Goal: Entertainment & Leisure: Consume media (video, audio)

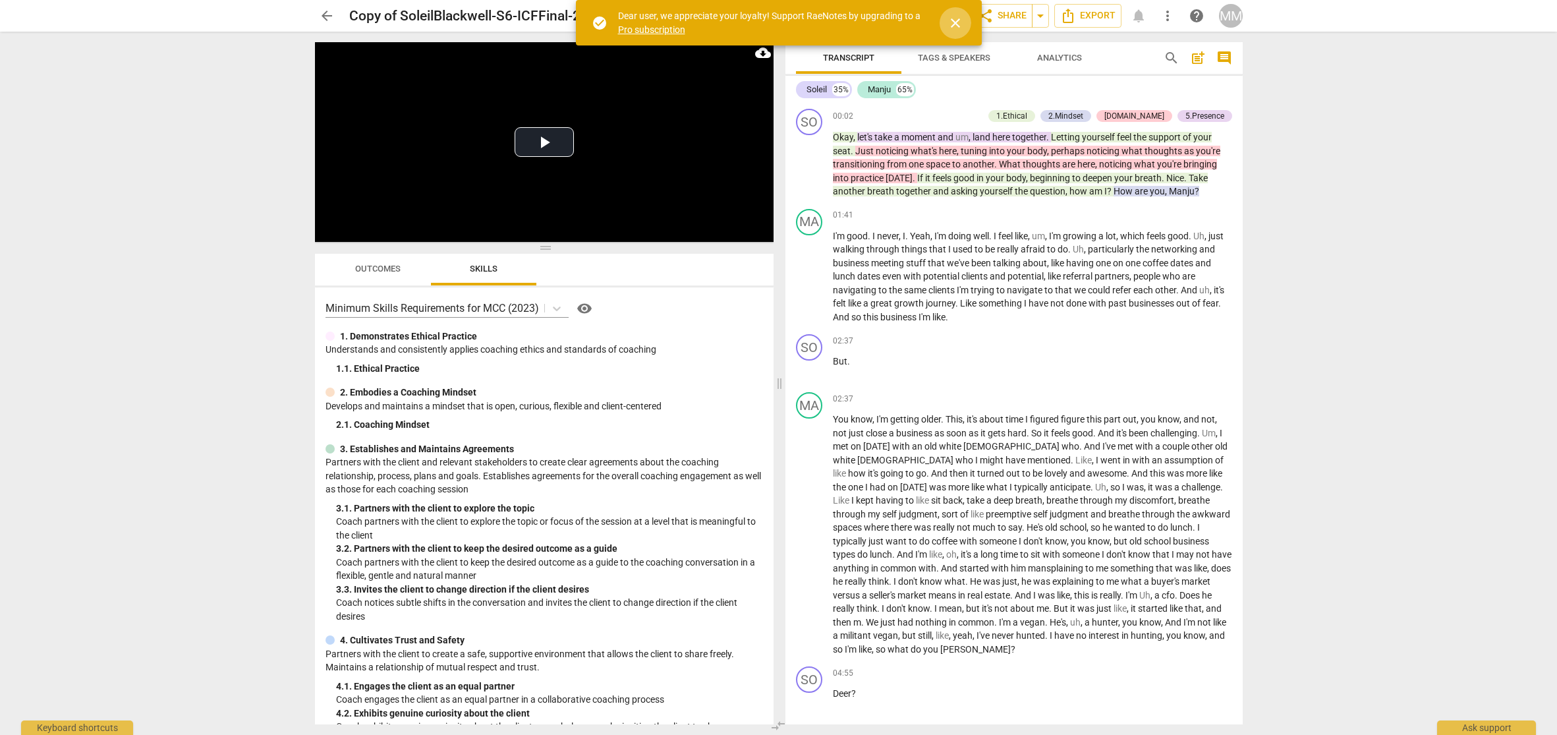
click at [957, 27] on span "close" at bounding box center [956, 23] width 16 height 16
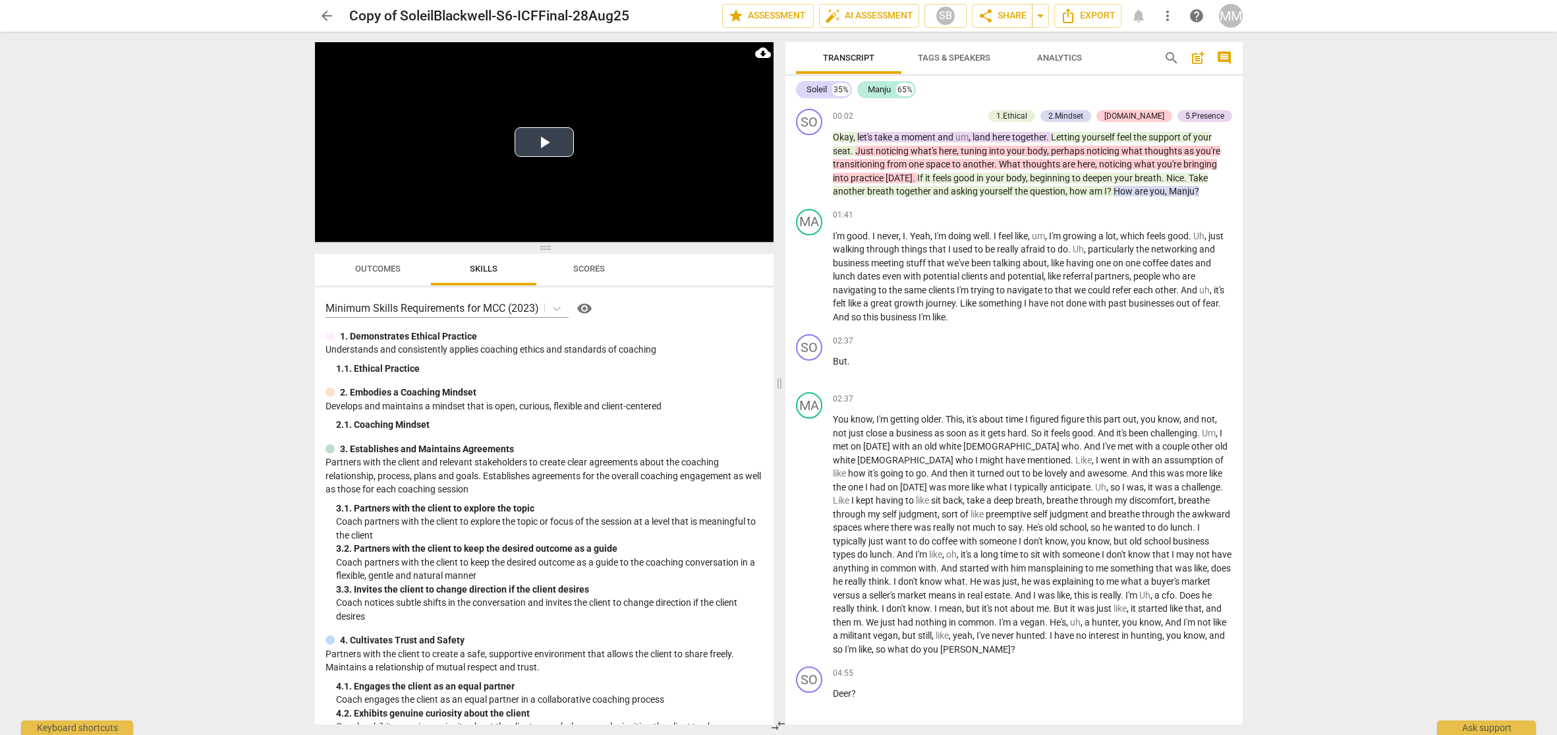
click at [544, 141] on button "Play Video" at bounding box center [544, 142] width 59 height 30
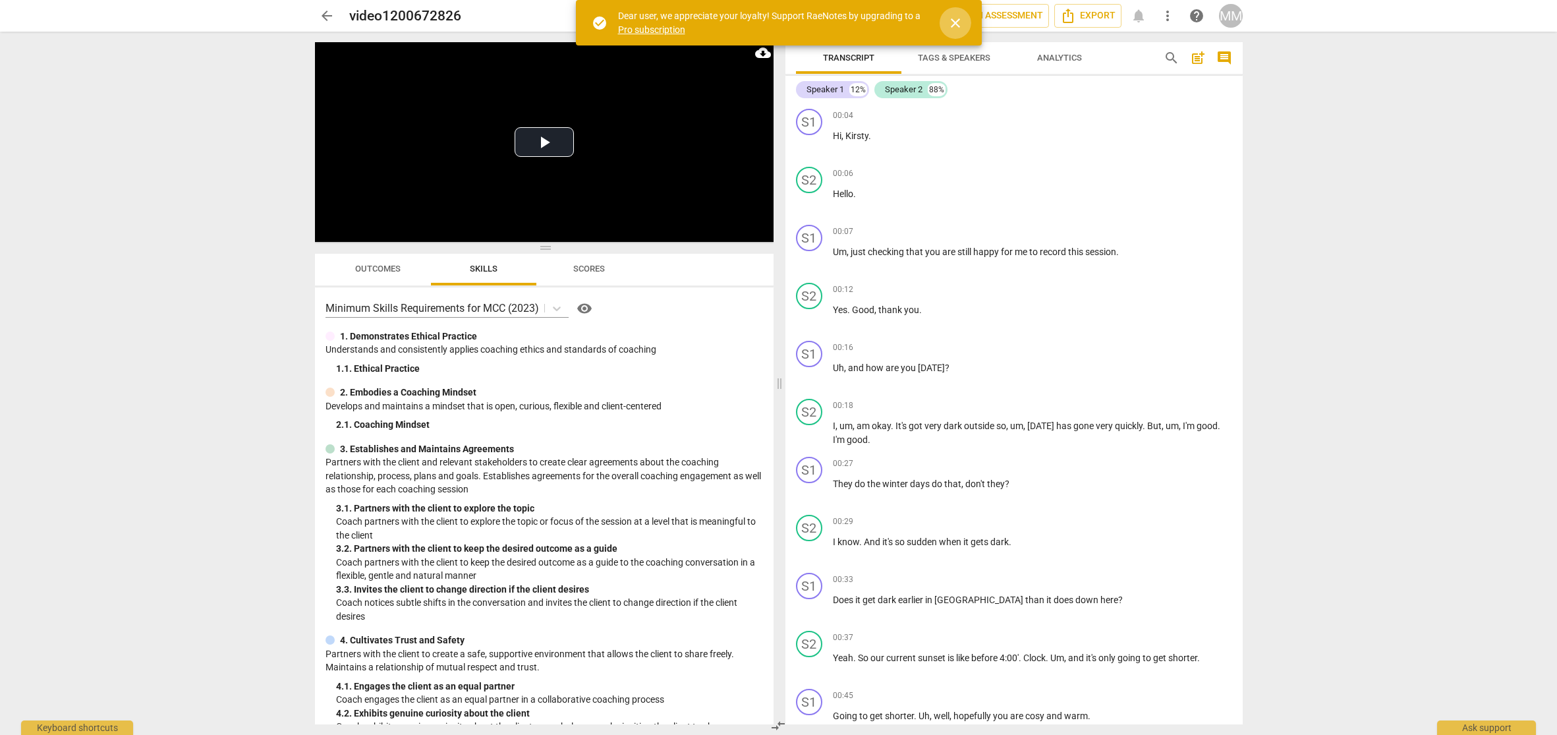
click at [952, 19] on span "close" at bounding box center [956, 23] width 16 height 16
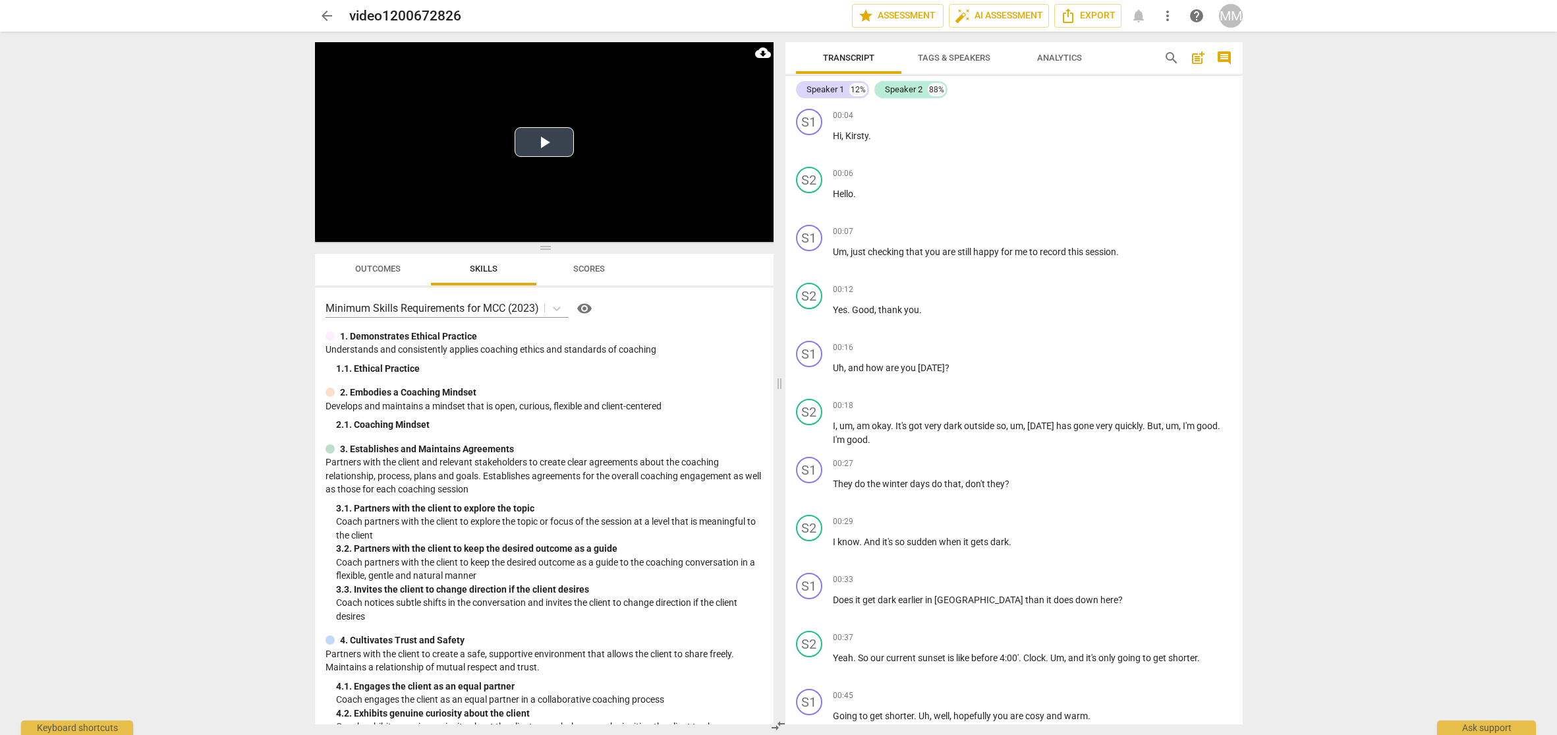
click at [543, 142] on button "Play Video" at bounding box center [544, 142] width 59 height 30
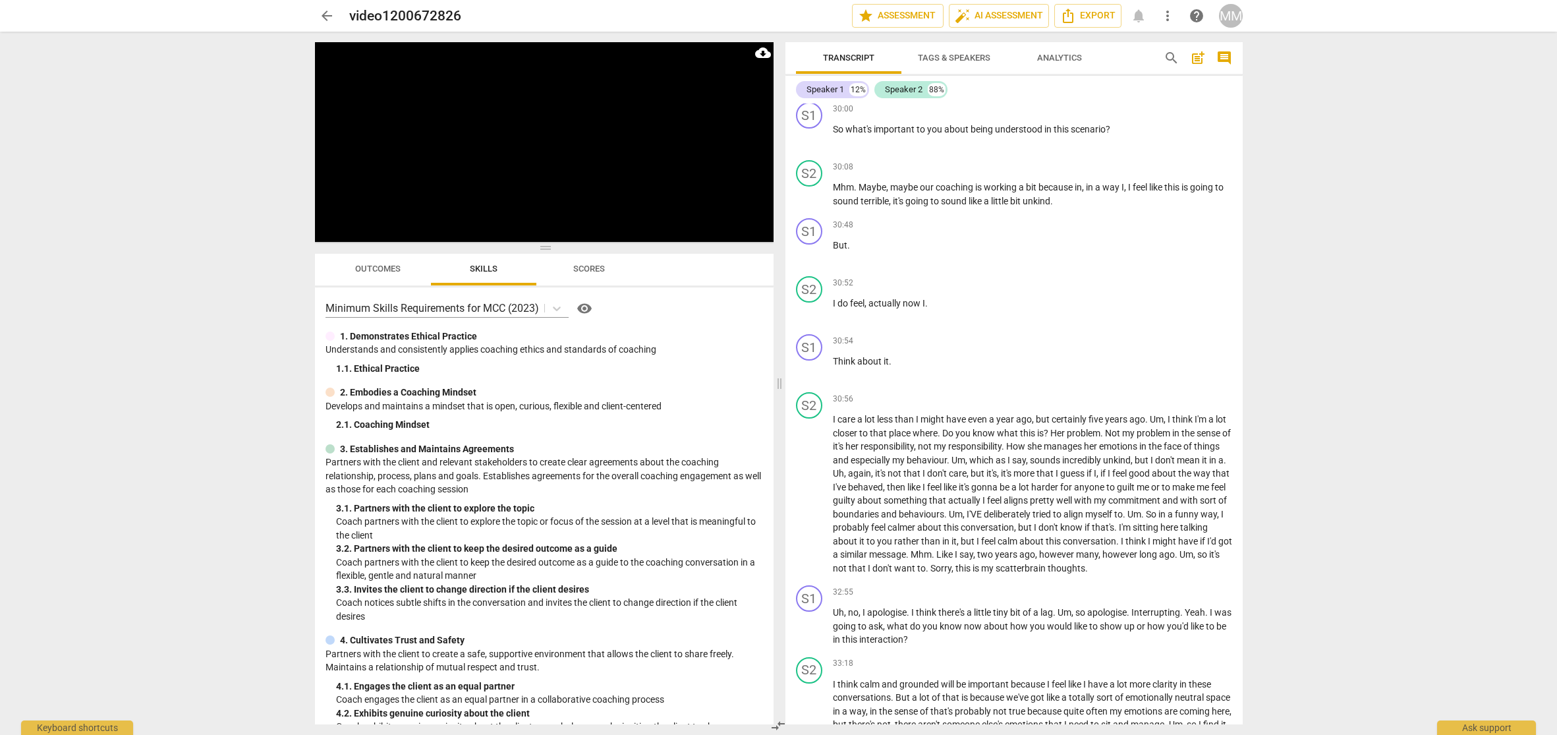
scroll to position [5623, 0]
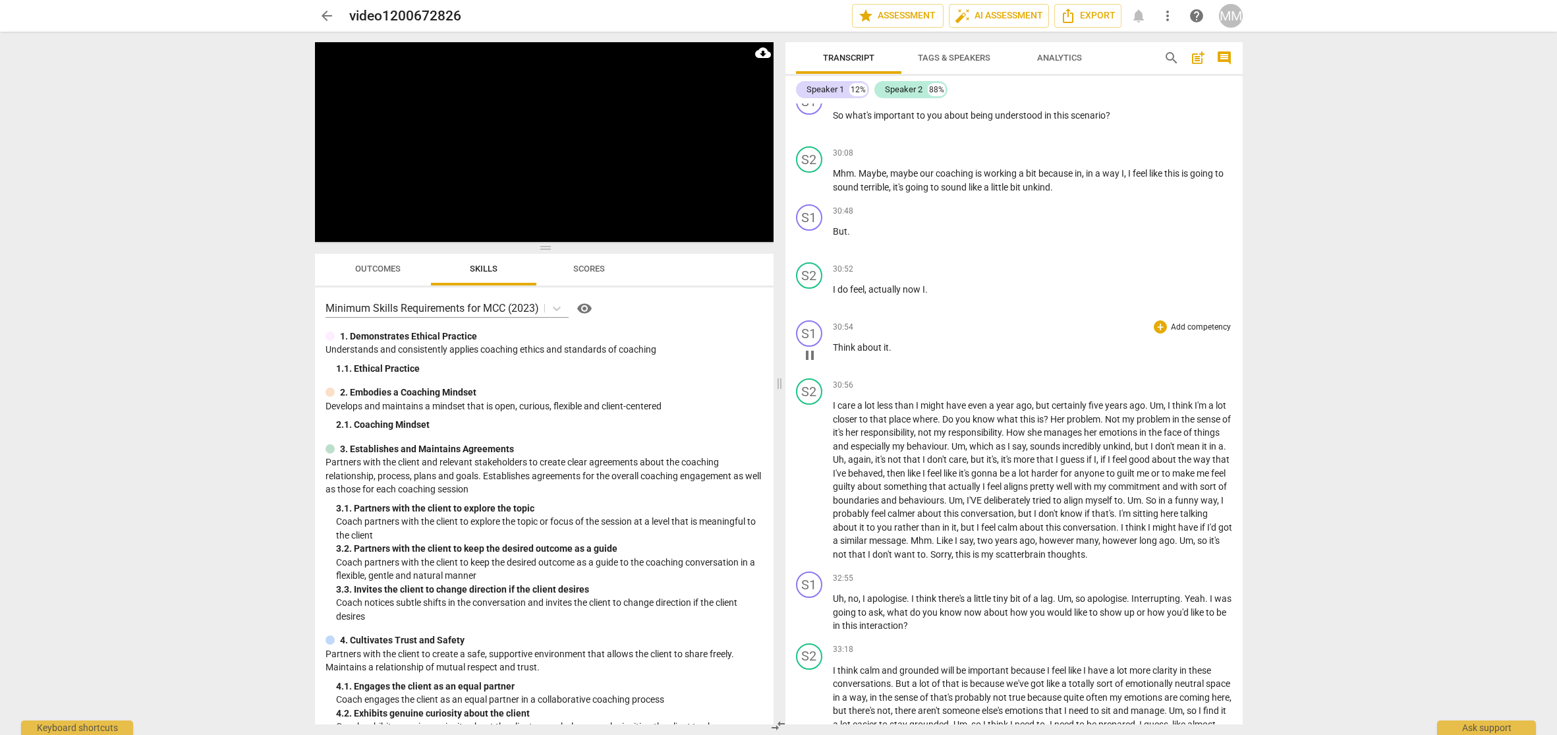
drag, startPoint x: 1164, startPoint y: 5, endPoint x: 835, endPoint y: 334, distance: 465.5
click at [835, 333] on span "30:54" at bounding box center [843, 327] width 20 height 11
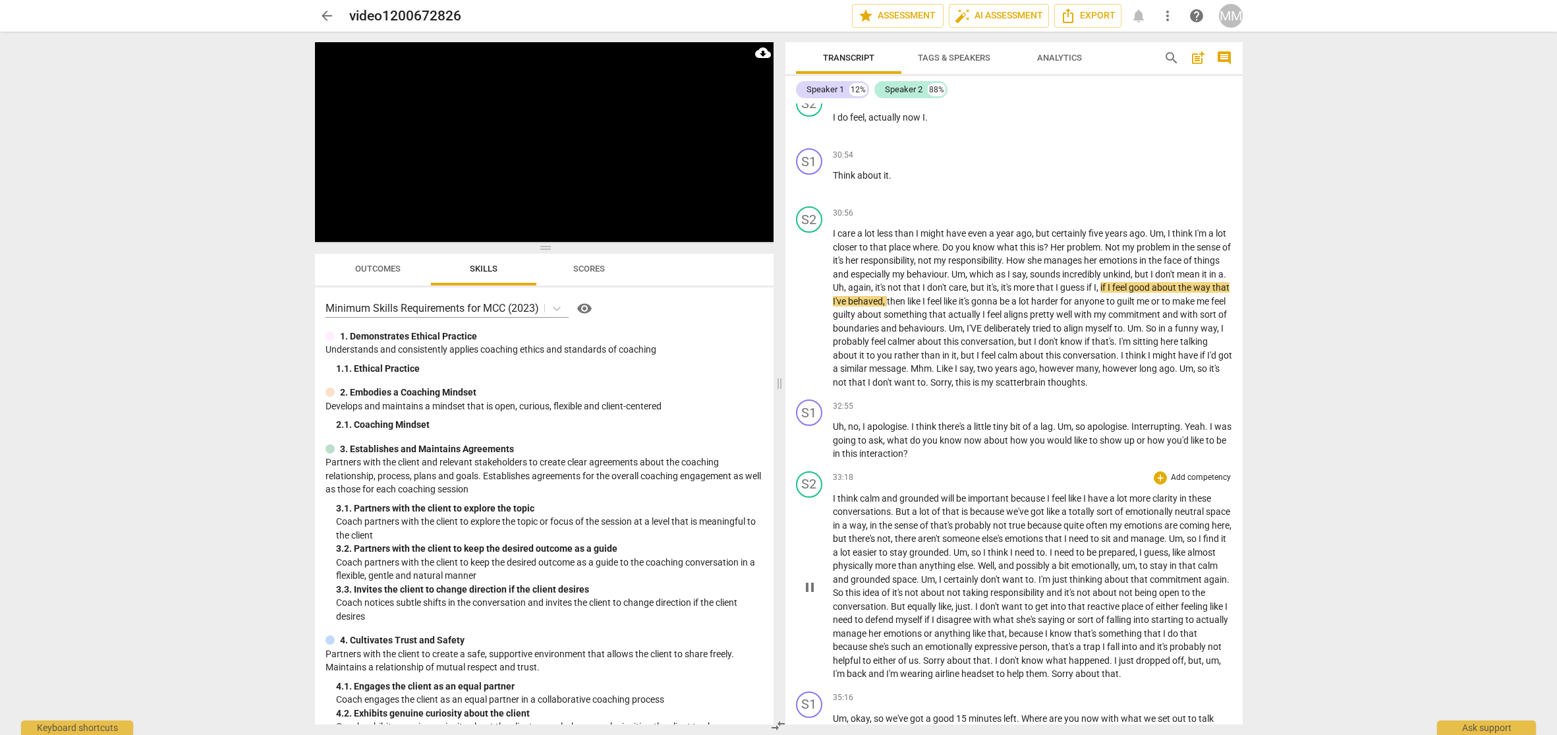
scroll to position [5796, 0]
click at [838, 411] on span "32:55" at bounding box center [843, 405] width 20 height 11
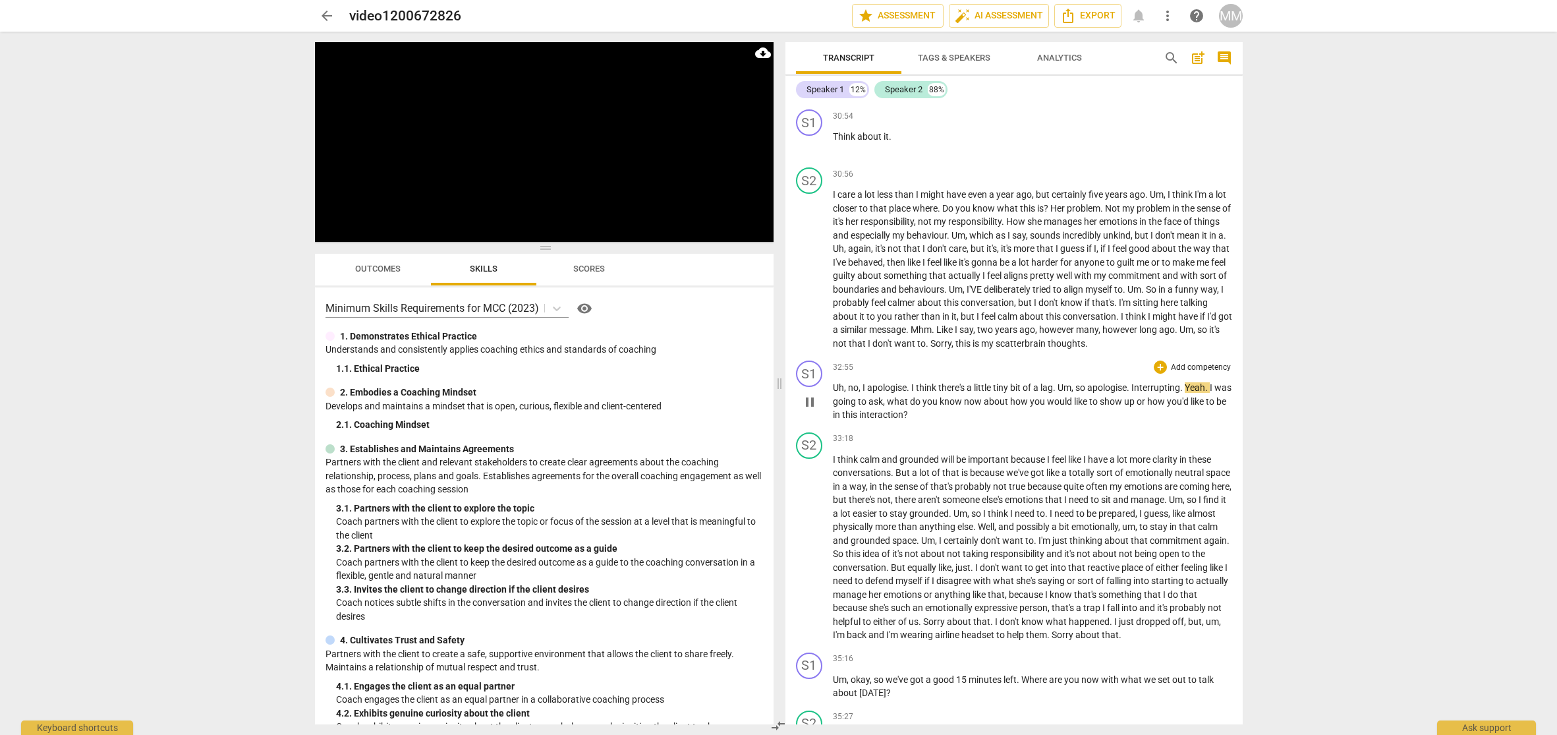
scroll to position [5836, 0]
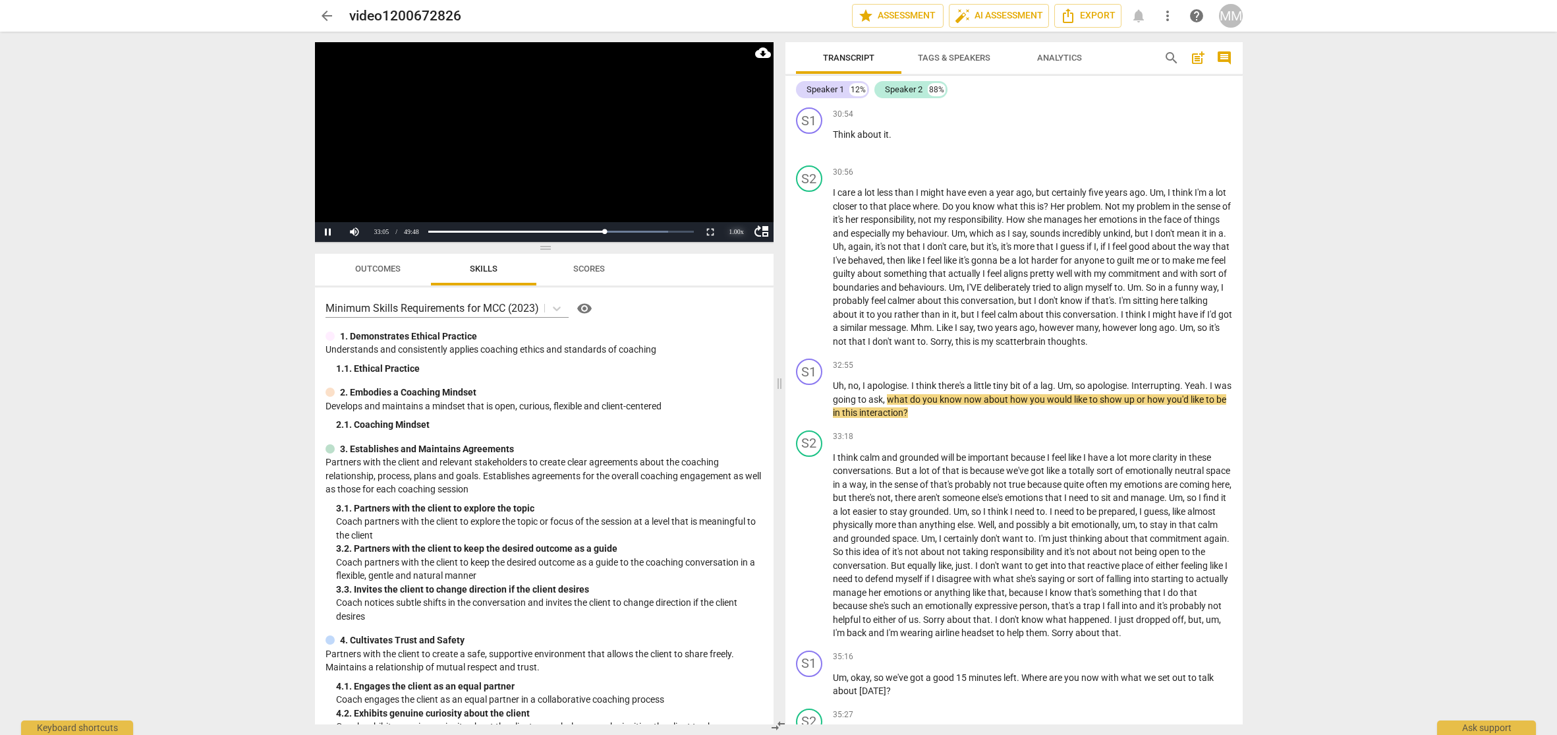
click at [738, 231] on div "1.00 x" at bounding box center [737, 232] width 26 height 20
click at [741, 186] on li "1.25x" at bounding box center [737, 186] width 26 height 14
click at [708, 233] on button "Non-Fullscreen" at bounding box center [710, 232] width 26 height 20
